Goal: Task Accomplishment & Management: Complete application form

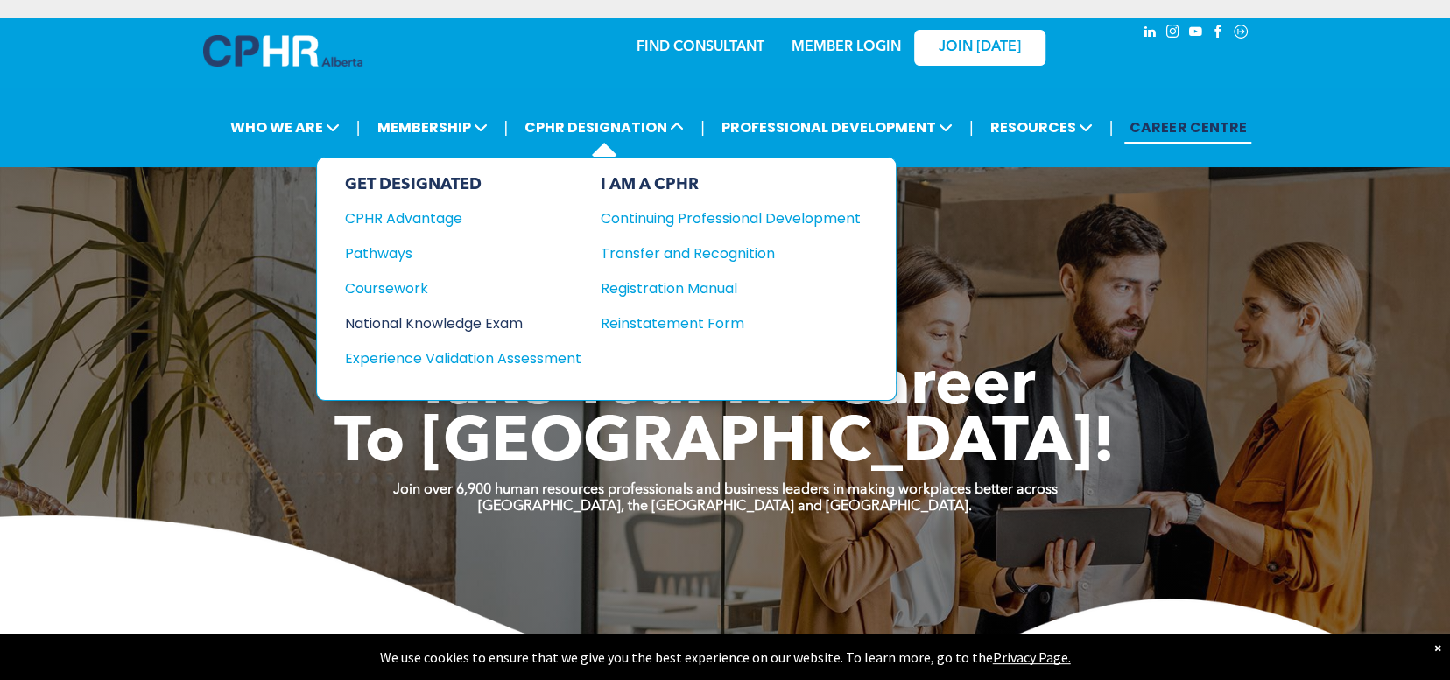
click at [412, 315] on div "National Knowledge Exam" at bounding box center [451, 324] width 213 height 22
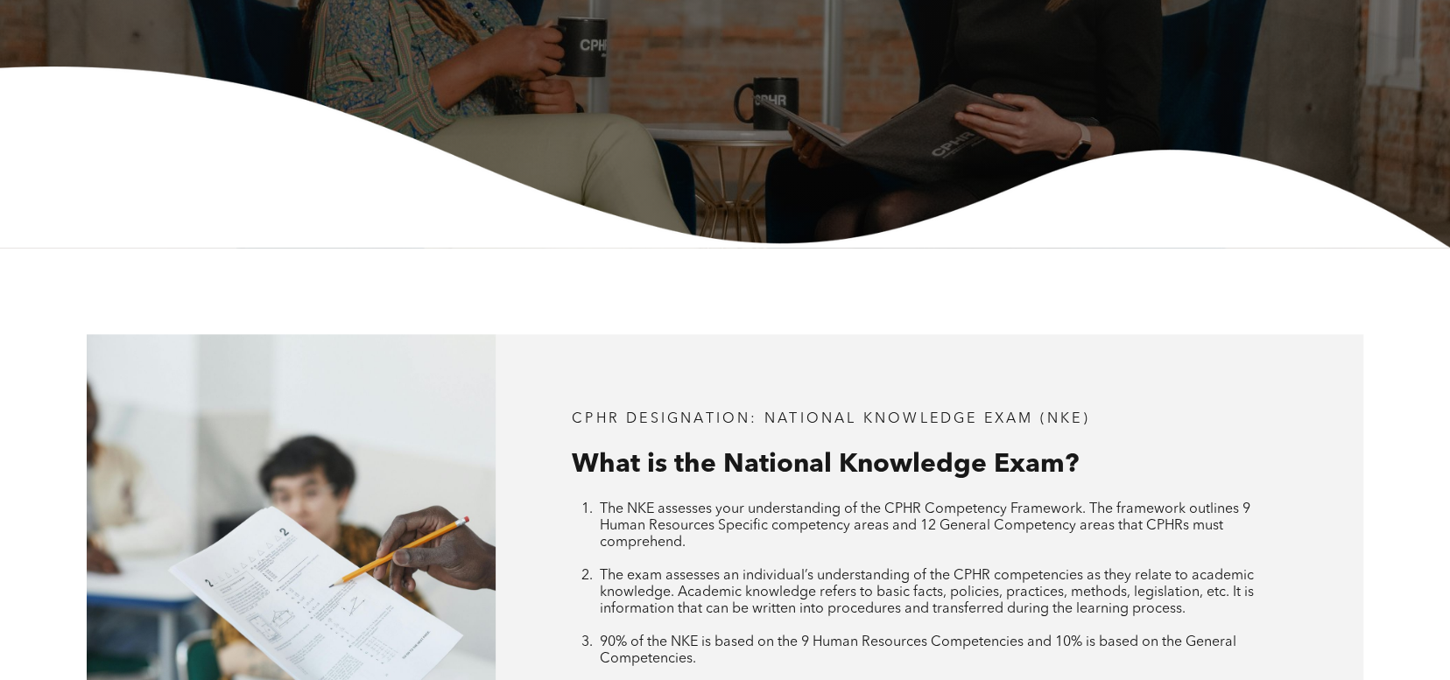
scroll to position [88, 0]
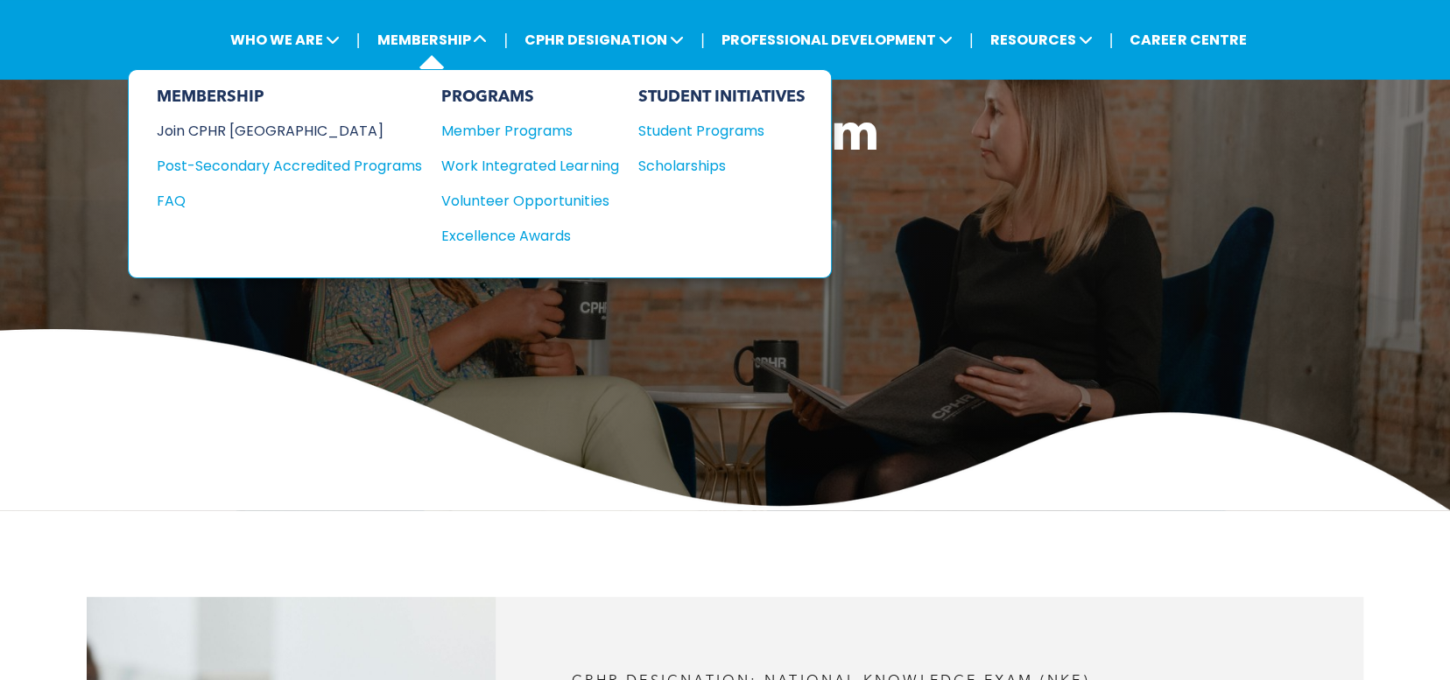
click at [261, 130] on div "Join CPHR [GEOGRAPHIC_DATA]" at bounding box center [276, 131] width 239 height 22
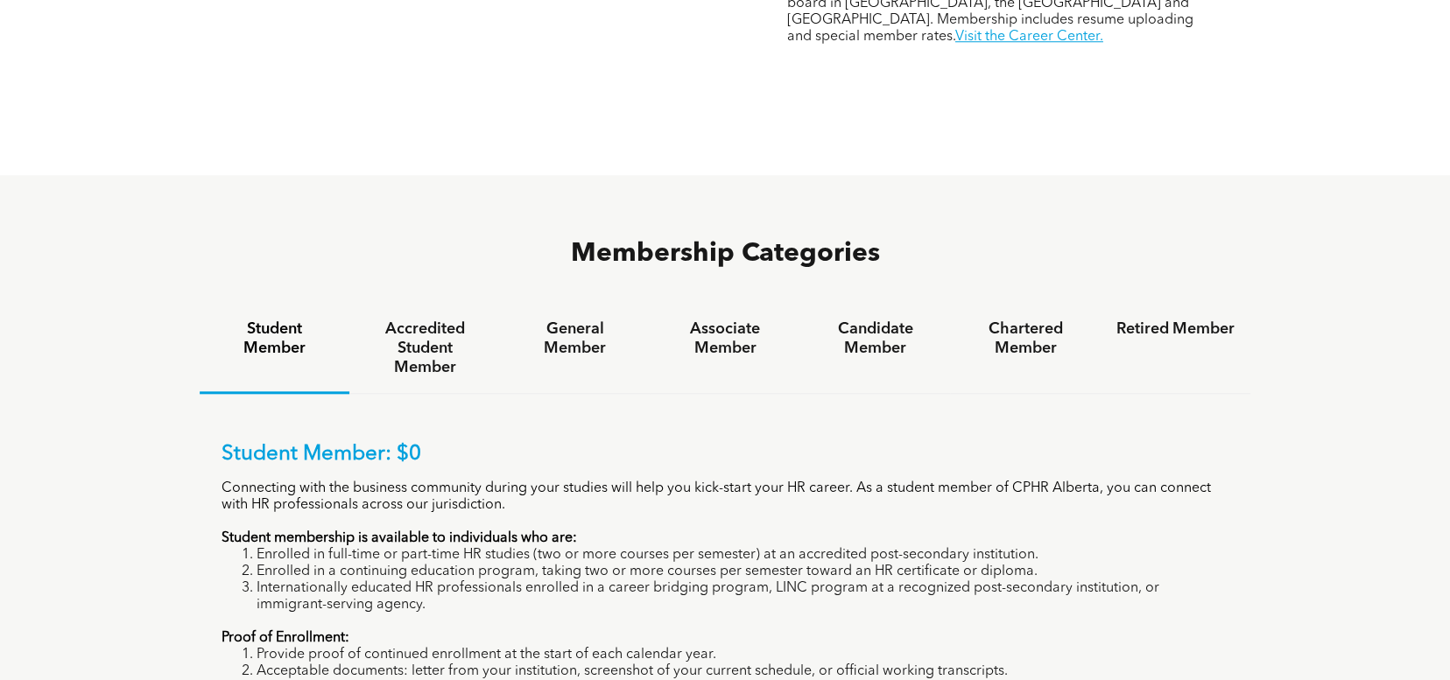
scroll to position [1051, 0]
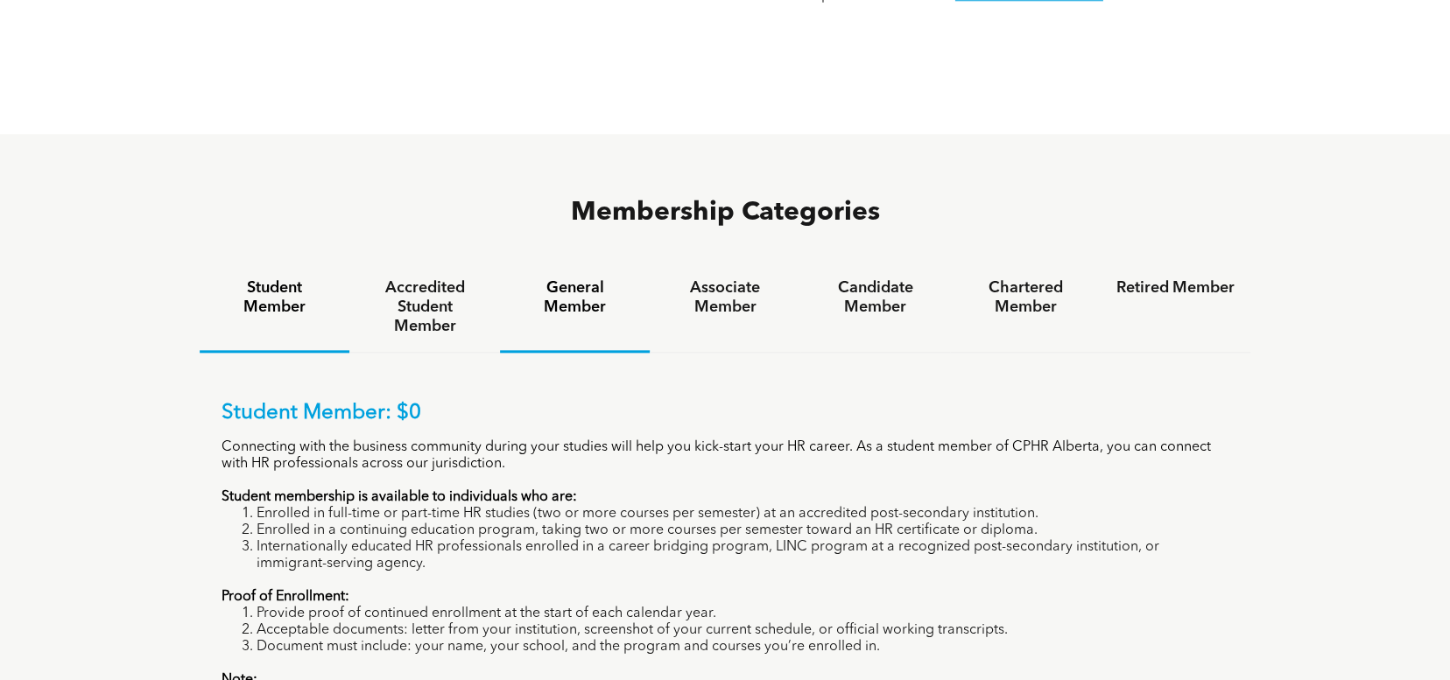
click at [575, 278] on h4 "General Member" at bounding box center [575, 297] width 118 height 39
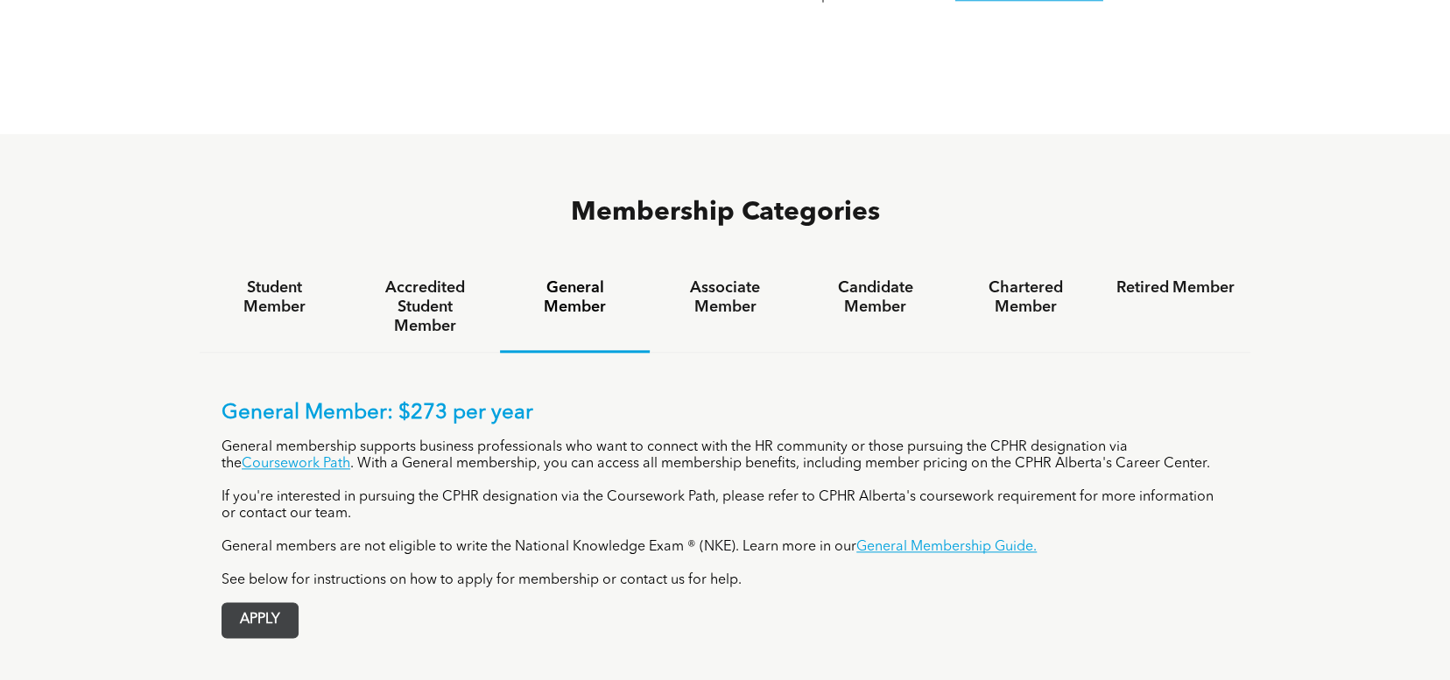
click at [281, 603] on span "APPLY" at bounding box center [259, 620] width 75 height 34
